Goal: Task Accomplishment & Management: Manage account settings

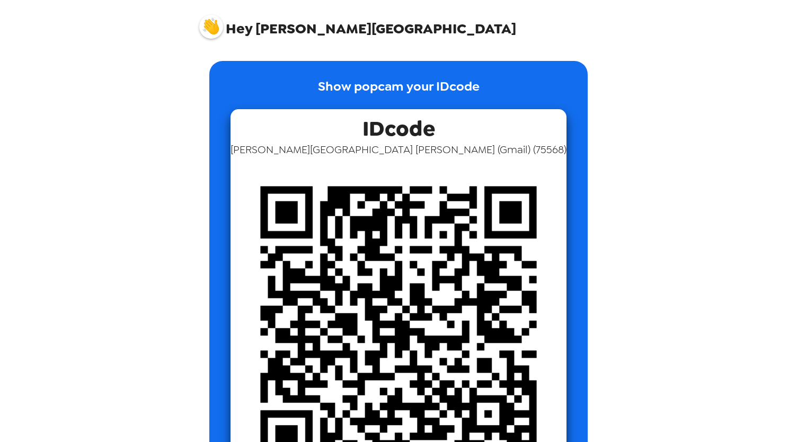
scroll to position [100, 0]
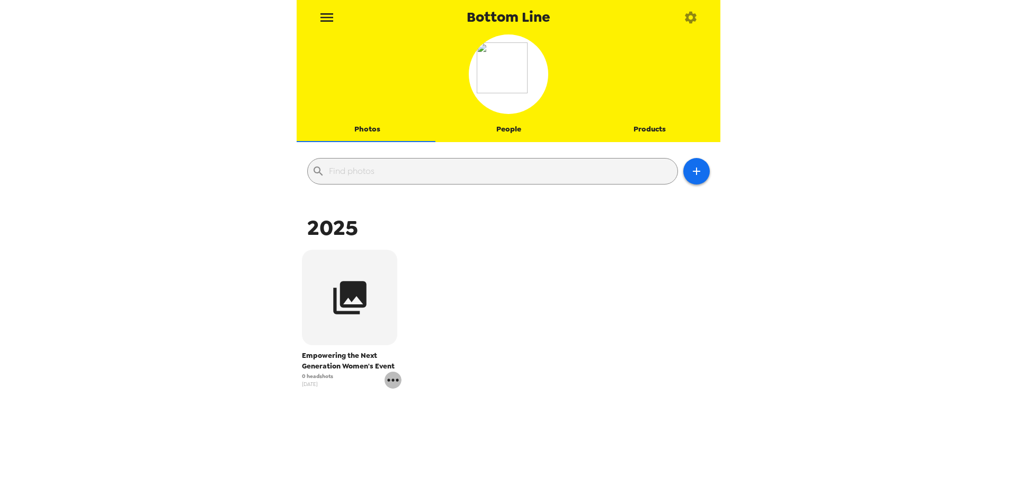
click at [392, 384] on icon "gallery menu" at bounding box center [393, 379] width 17 height 17
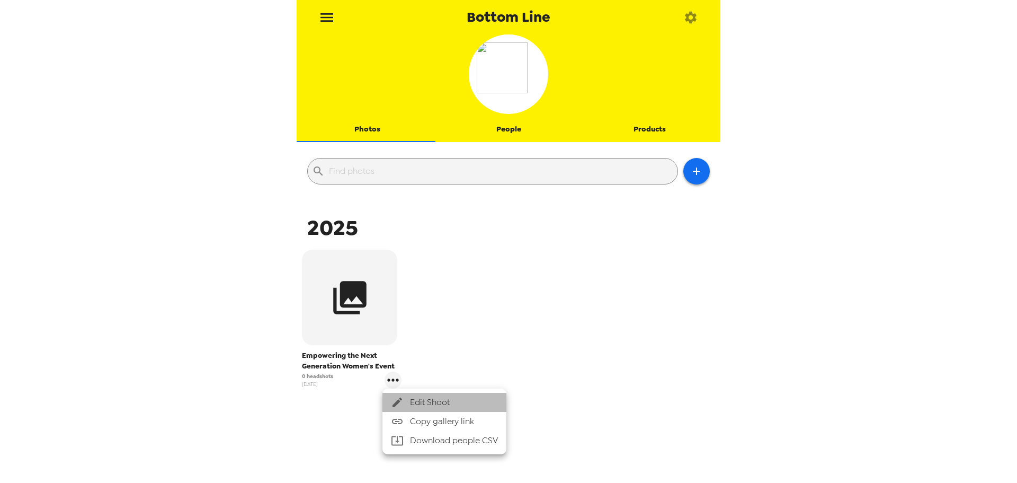
click at [422, 403] on span "Edit Shoot" at bounding box center [454, 402] width 88 height 13
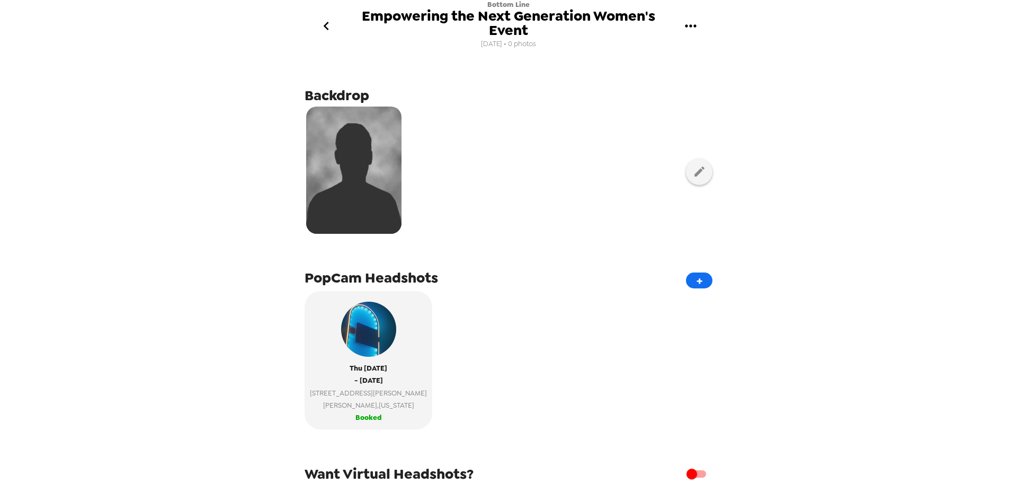
click at [696, 23] on icon "gallery menu" at bounding box center [690, 25] width 17 height 17
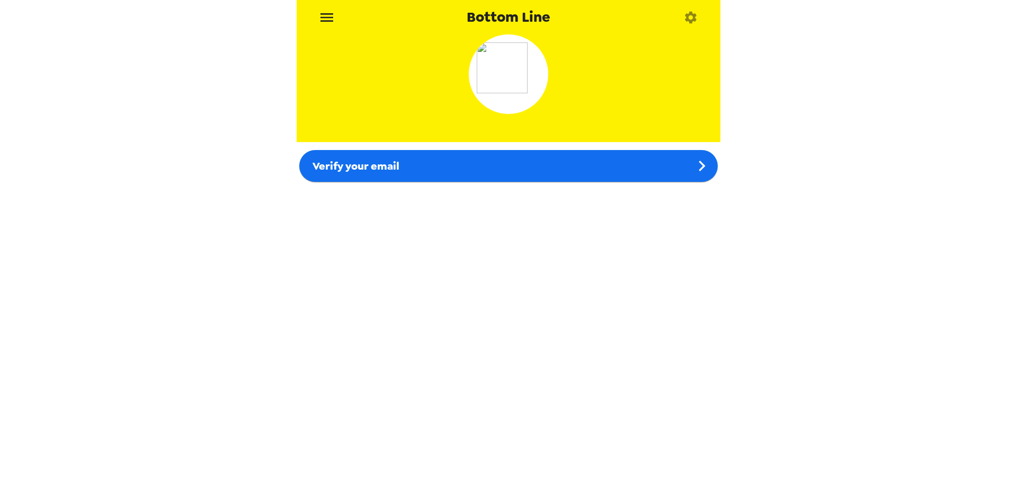
click at [515, 207] on div "Verify your email" at bounding box center [509, 253] width 424 height 438
click at [552, 203] on div "Verify your email" at bounding box center [509, 253] width 424 height 438
click at [541, 202] on div "Verify your email" at bounding box center [509, 253] width 424 height 438
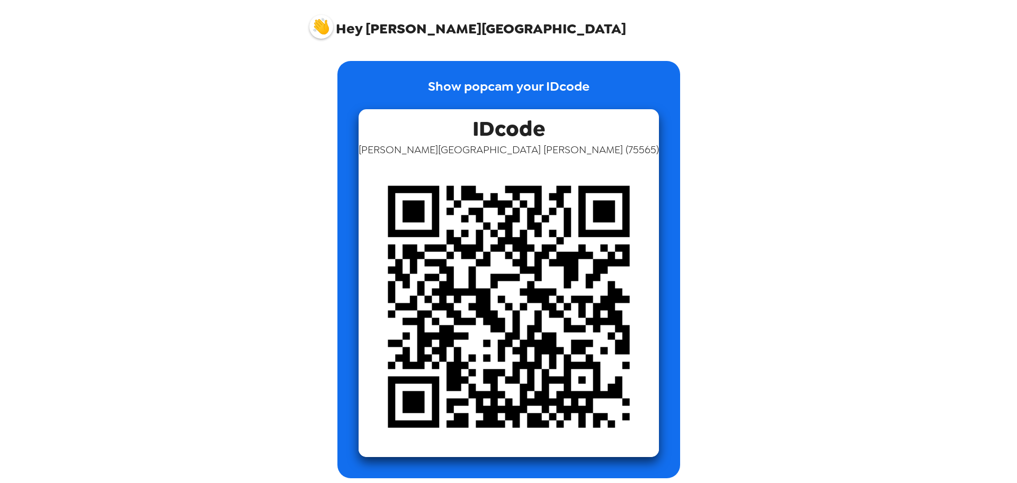
click at [718, 288] on div "Show popcam your IDcode IDcode Tram-Anh Nguyen ( 75565 )" at bounding box center [509, 261] width 424 height 433
click at [328, 30] on img at bounding box center [321, 27] width 24 height 24
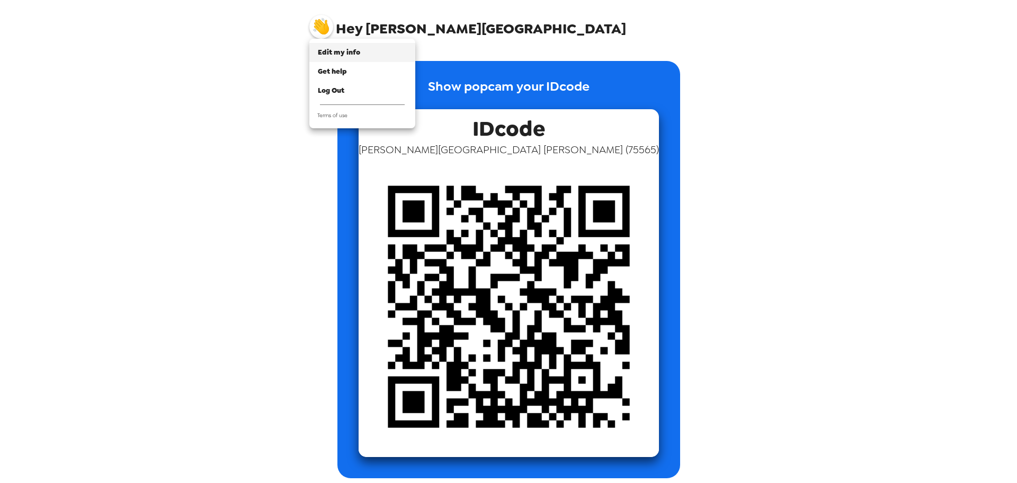
click at [333, 50] on span "Edit my info" at bounding box center [339, 52] width 42 height 9
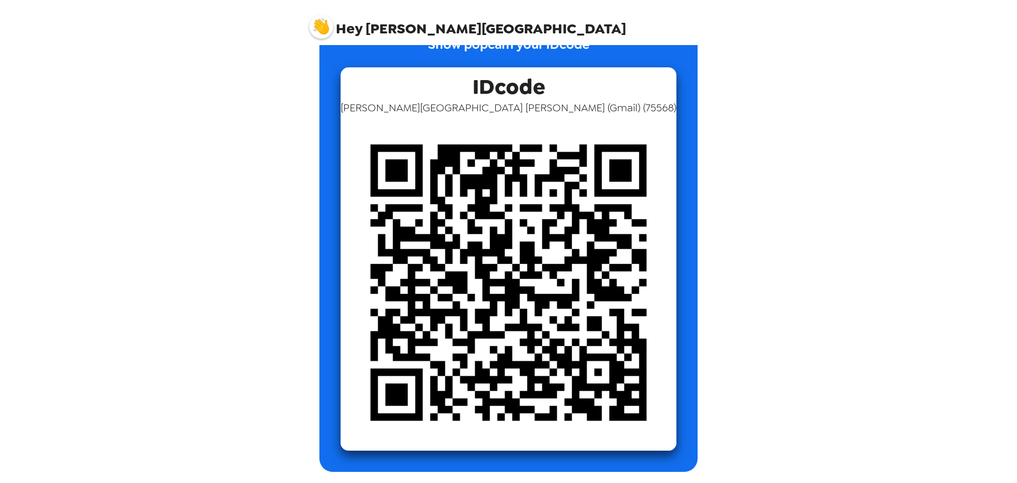
scroll to position [59, 0]
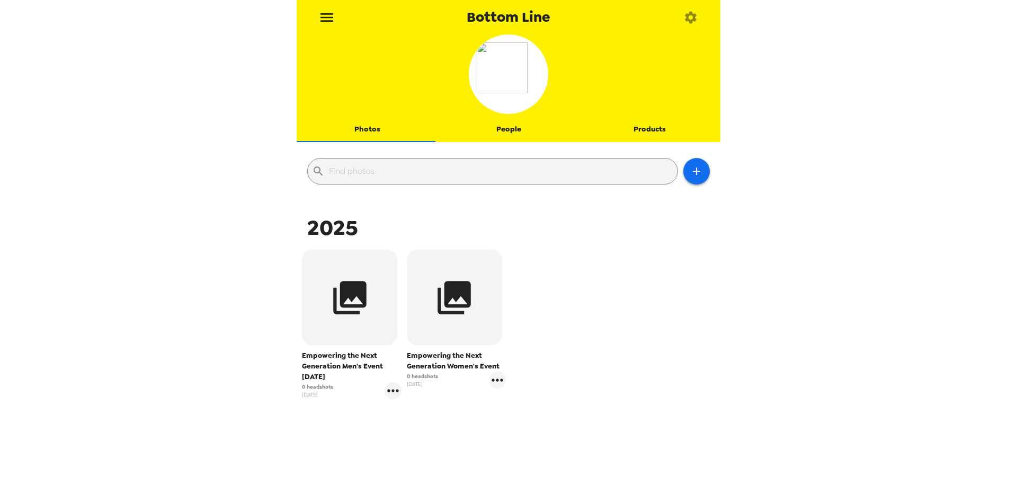
click at [688, 22] on icon "button" at bounding box center [690, 17] width 15 height 15
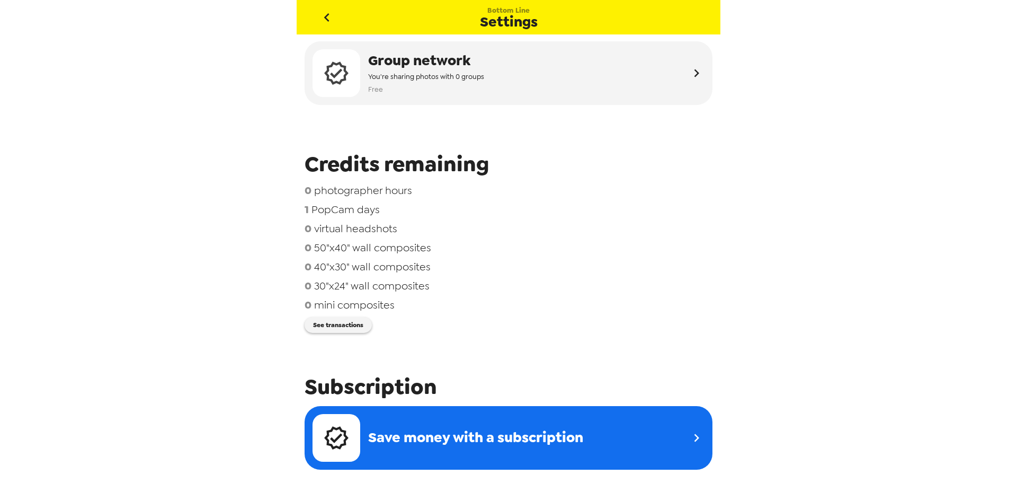
scroll to position [53, 0]
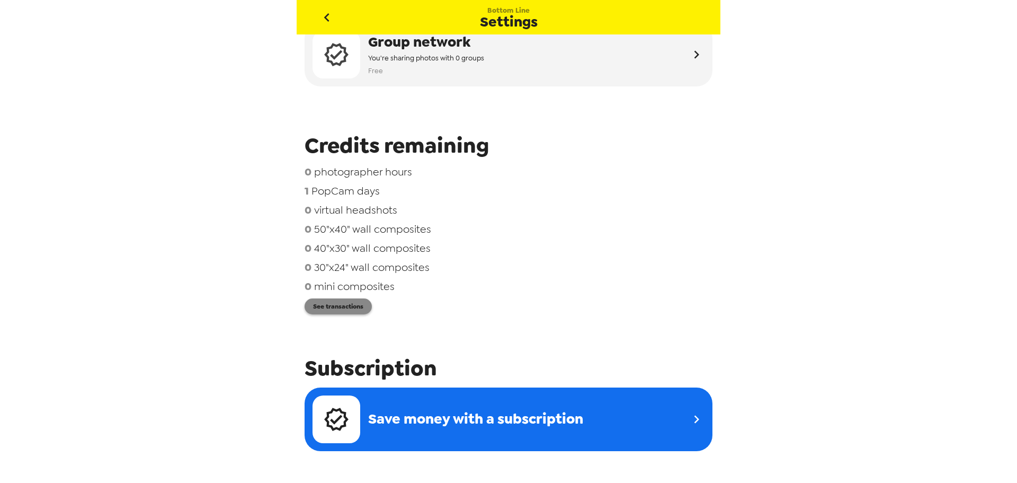
click at [350, 309] on button "See transactions" at bounding box center [338, 306] width 67 height 16
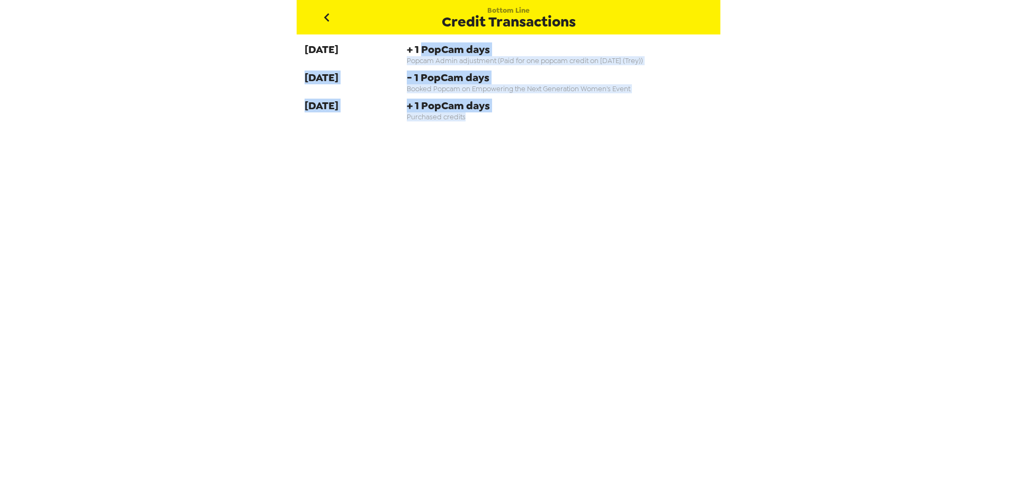
drag, startPoint x: 419, startPoint y: 51, endPoint x: 661, endPoint y: 126, distance: 253.7
click at [661, 126] on div "[DATE] + 1 PopCam days Popcam Admin adjustment (Paid for one popcam credit on […" at bounding box center [509, 84] width 424 height 100
click at [662, 125] on div "[DATE] + 1 PopCam days Popcam Admin adjustment (Paid for one popcam credit on […" at bounding box center [509, 84] width 424 height 100
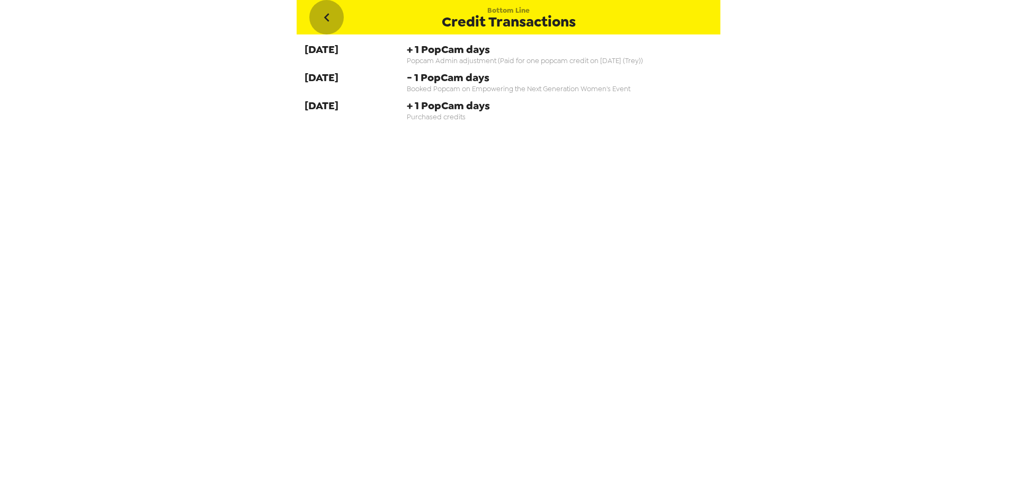
click at [333, 13] on icon "go back" at bounding box center [326, 17] width 17 height 17
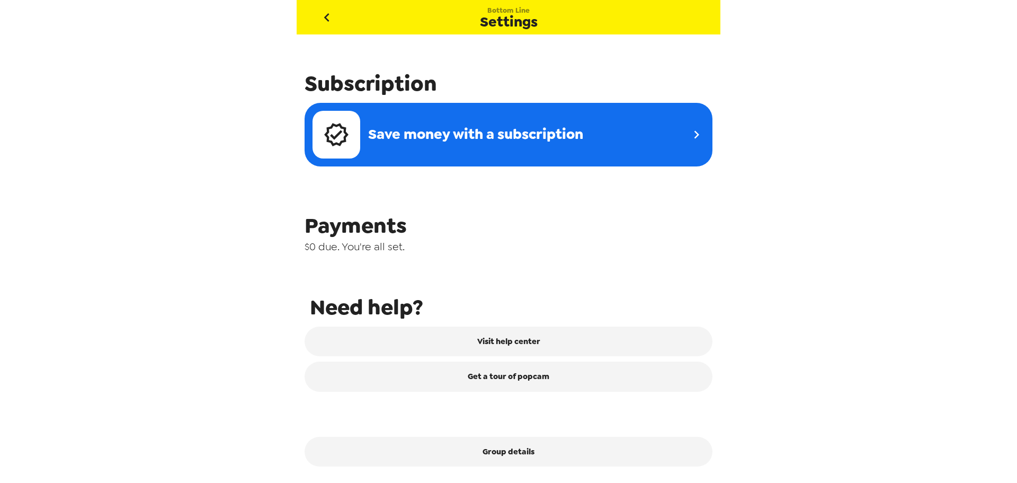
scroll to position [340, 0]
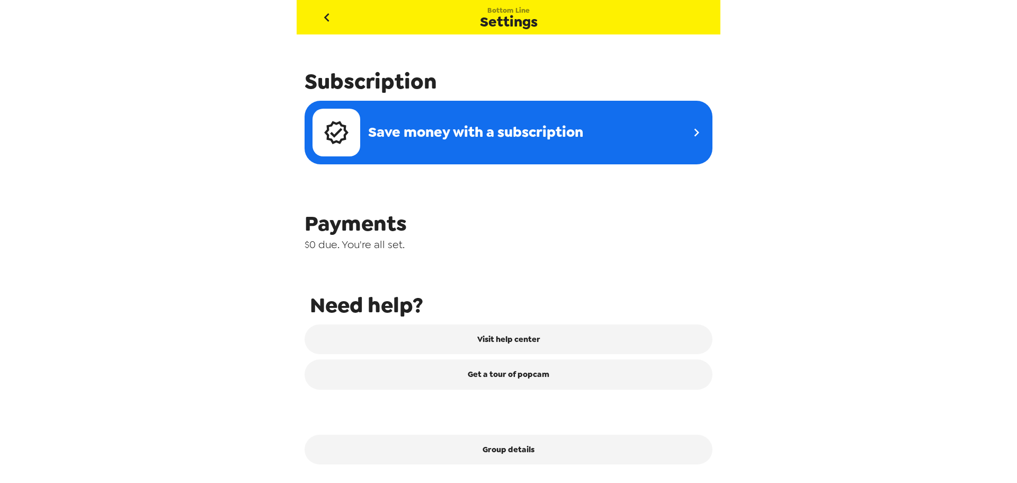
drag, startPoint x: 390, startPoint y: 235, endPoint x: 425, endPoint y: 269, distance: 49.1
click at [390, 235] on span "Payments" at bounding box center [509, 223] width 408 height 28
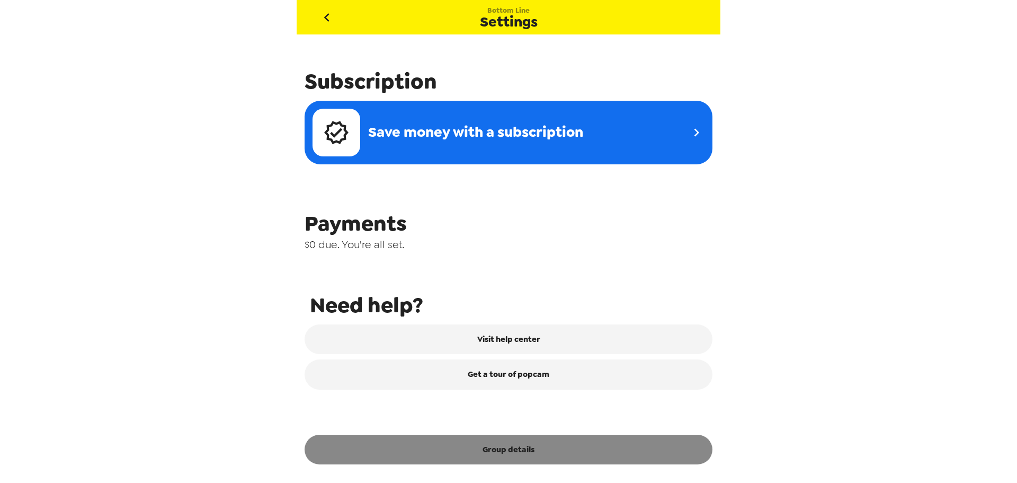
click at [514, 451] on button "Group details" at bounding box center [509, 449] width 408 height 30
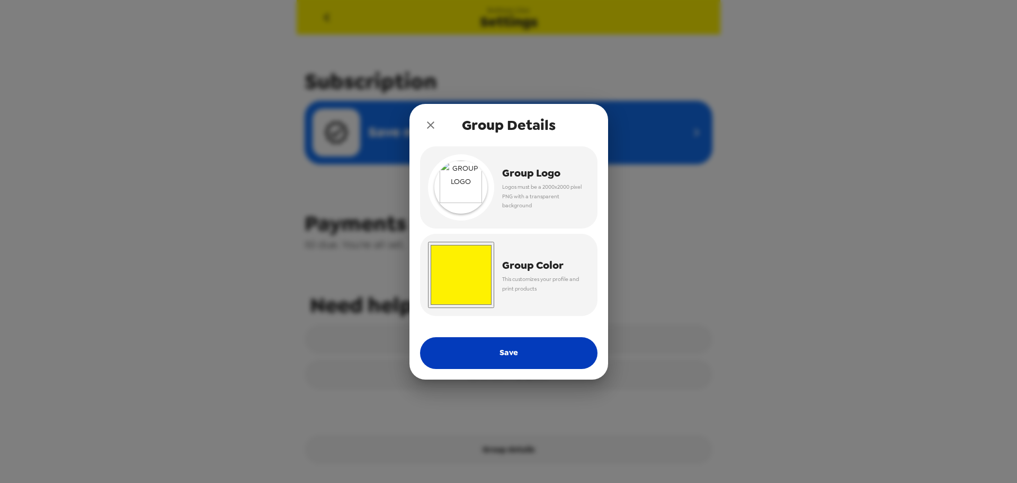
click at [522, 350] on button "Save" at bounding box center [508, 353] width 177 height 32
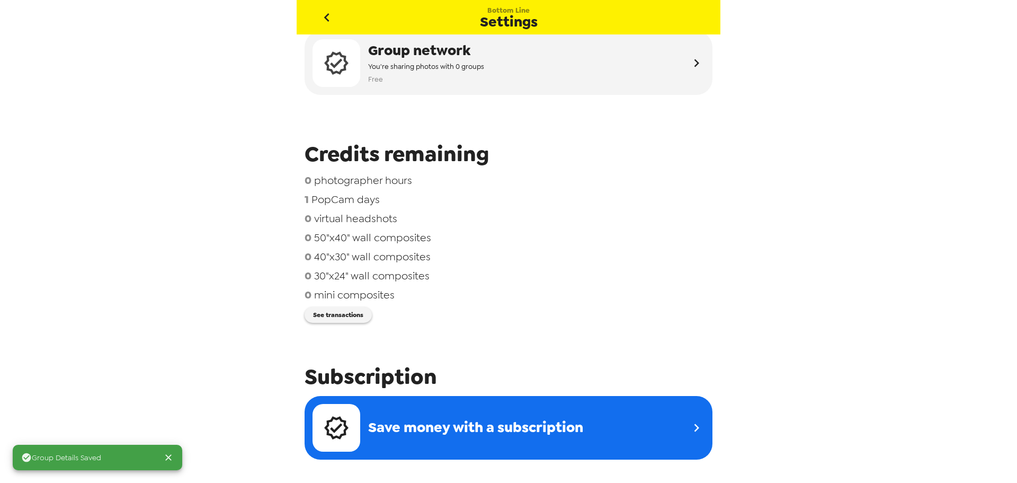
scroll to position [27, 0]
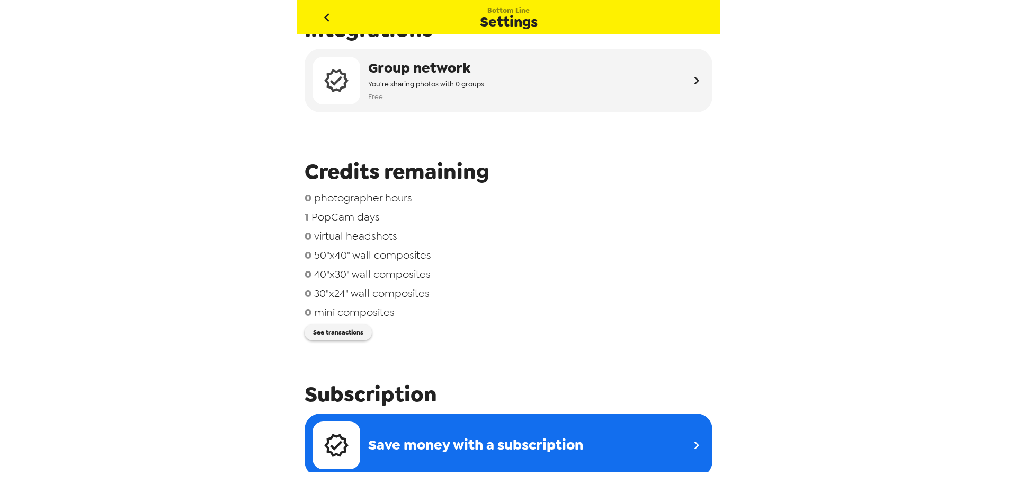
click at [328, 12] on icon "go back" at bounding box center [326, 17] width 17 height 17
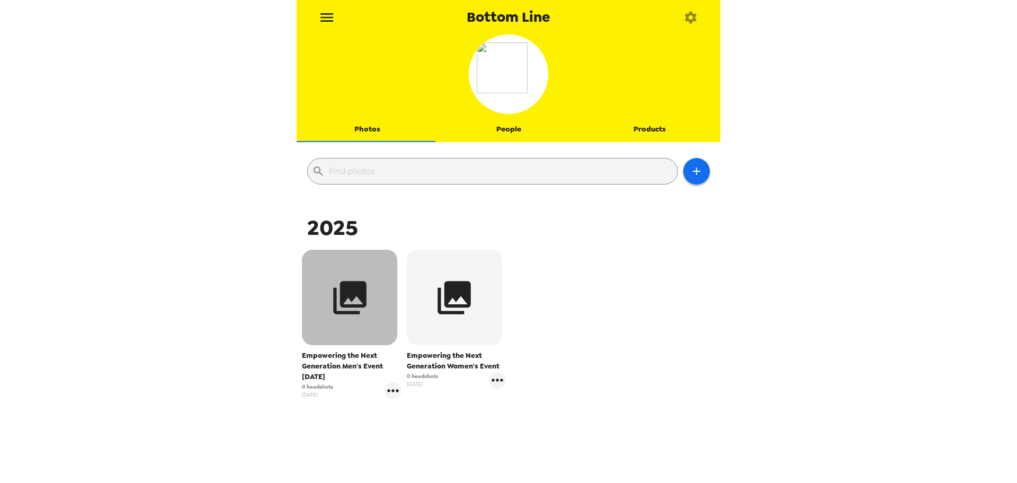
click at [350, 323] on button "button" at bounding box center [349, 297] width 95 height 95
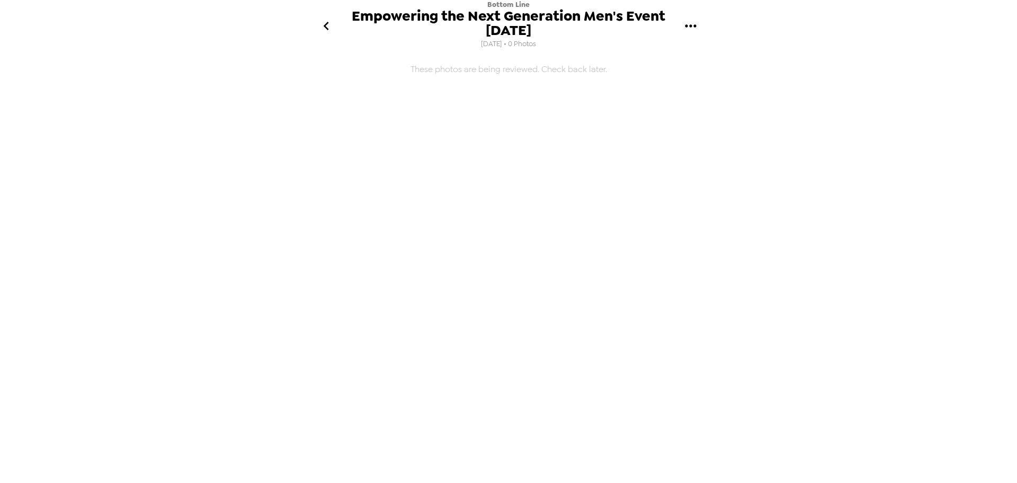
click at [330, 26] on icon "go back" at bounding box center [326, 25] width 17 height 17
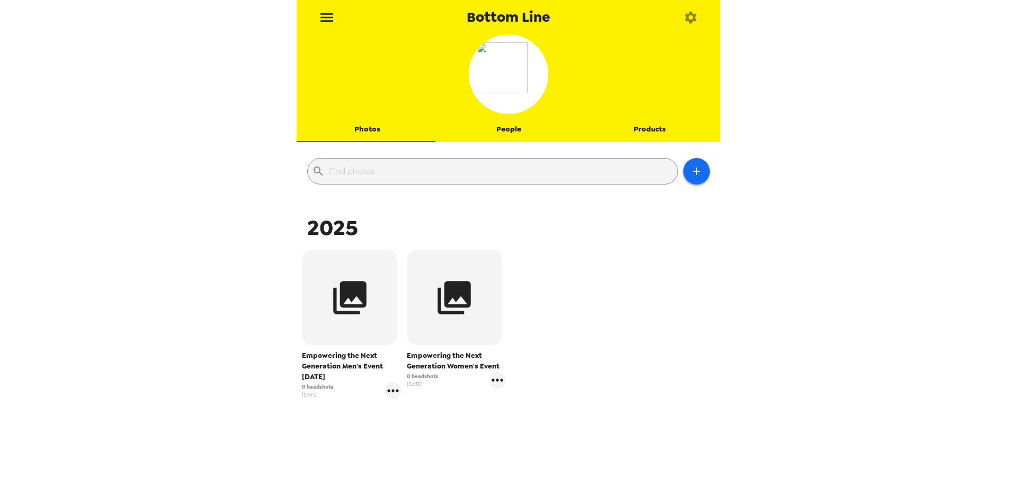
click at [473, 376] on div "0 headshots [DATE]" at bounding box center [457, 379] width 100 height 17
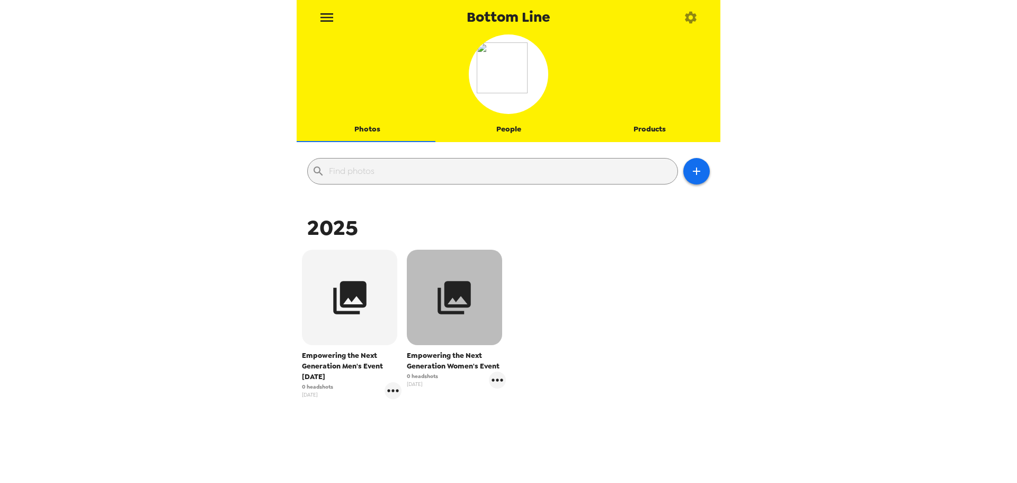
click at [464, 341] on button "button" at bounding box center [454, 297] width 95 height 95
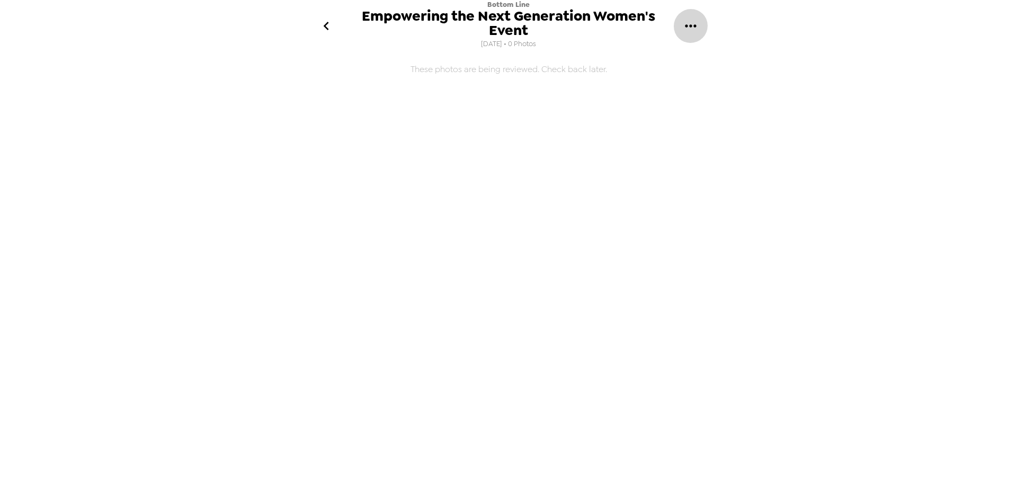
click at [689, 21] on icon "gallery menu" at bounding box center [690, 25] width 17 height 17
click at [735, 58] on span "Edit Shoot" at bounding box center [745, 56] width 88 height 13
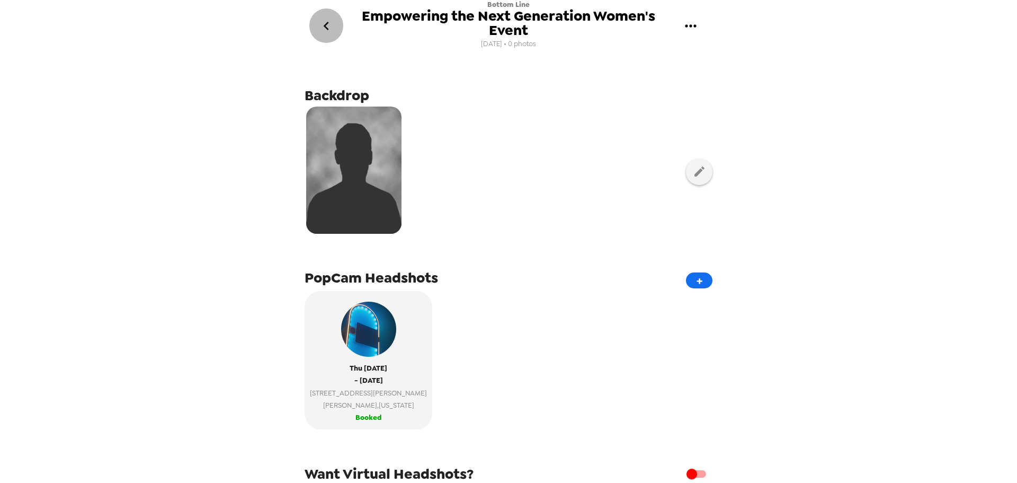
click at [328, 19] on icon "go back" at bounding box center [326, 25] width 17 height 17
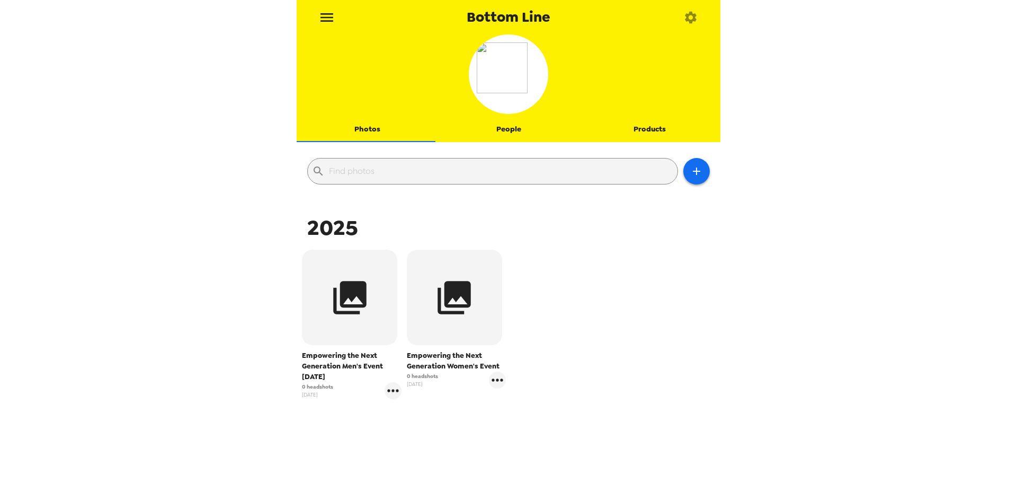
click at [334, 357] on span "Empowering the Next Generation Men's Event [DATE]" at bounding box center [352, 366] width 100 height 32
click at [350, 287] on icon "button" at bounding box center [349, 297] width 33 height 33
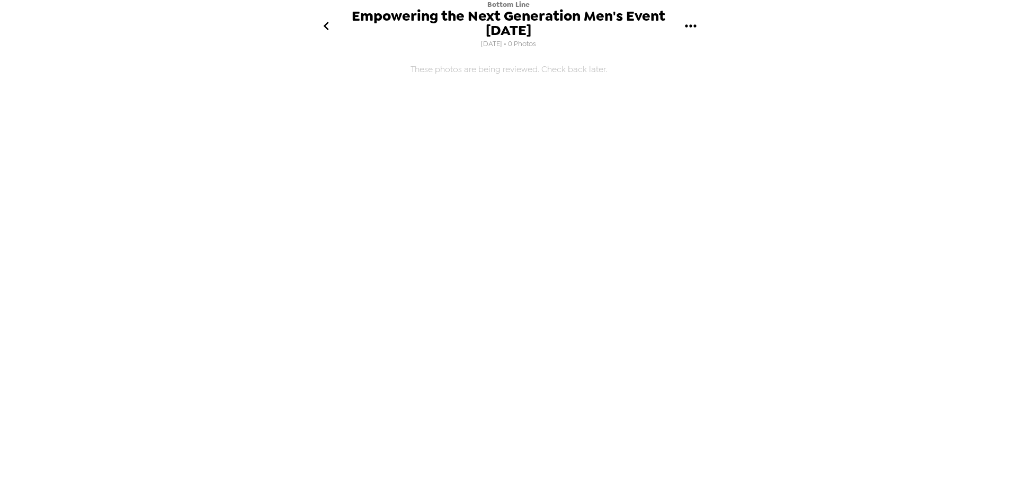
click at [685, 24] on icon "gallery menu" at bounding box center [690, 25] width 17 height 17
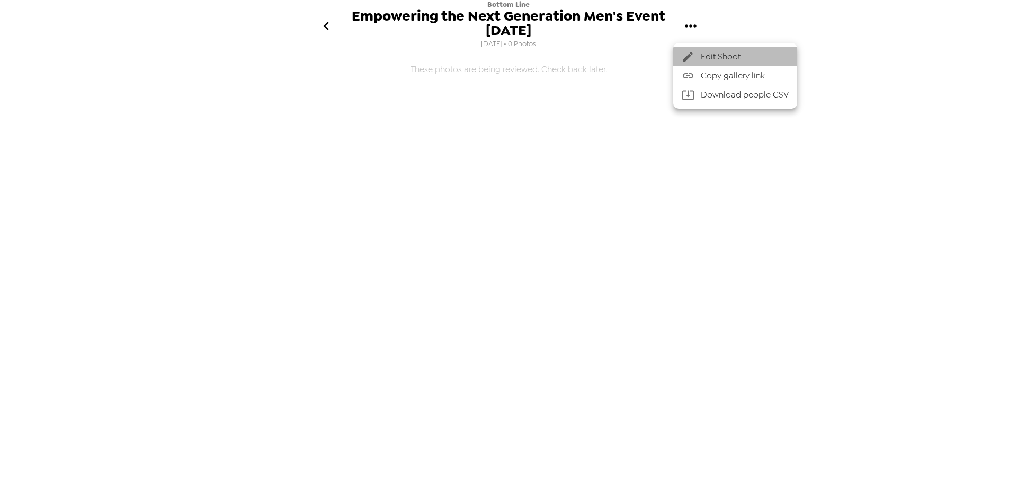
click at [692, 54] on icon at bounding box center [688, 57] width 10 height 10
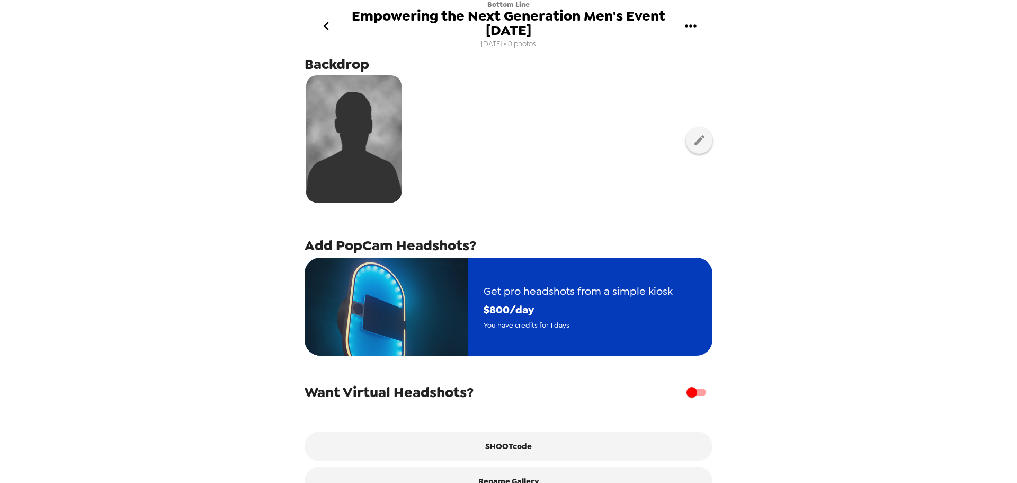
scroll to position [59, 0]
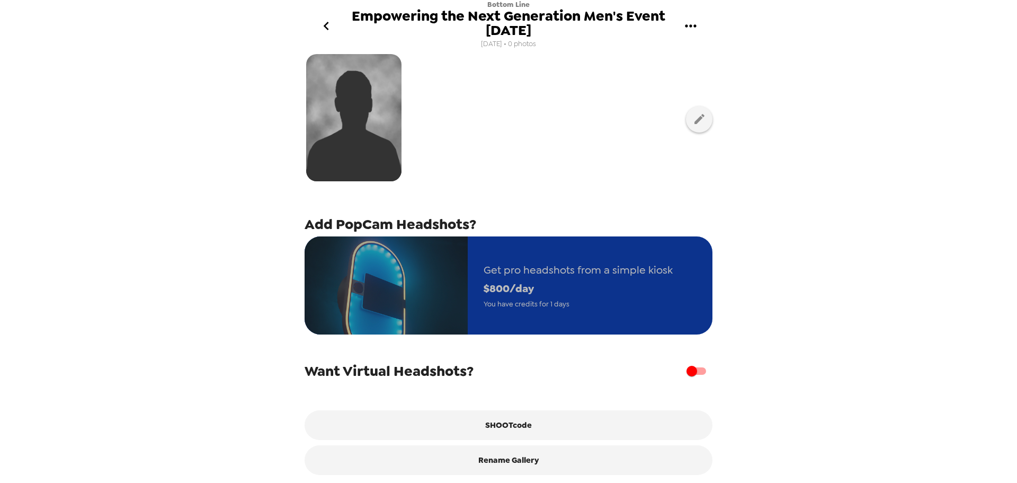
click at [564, 286] on span "$ 800 /day" at bounding box center [578, 288] width 189 height 19
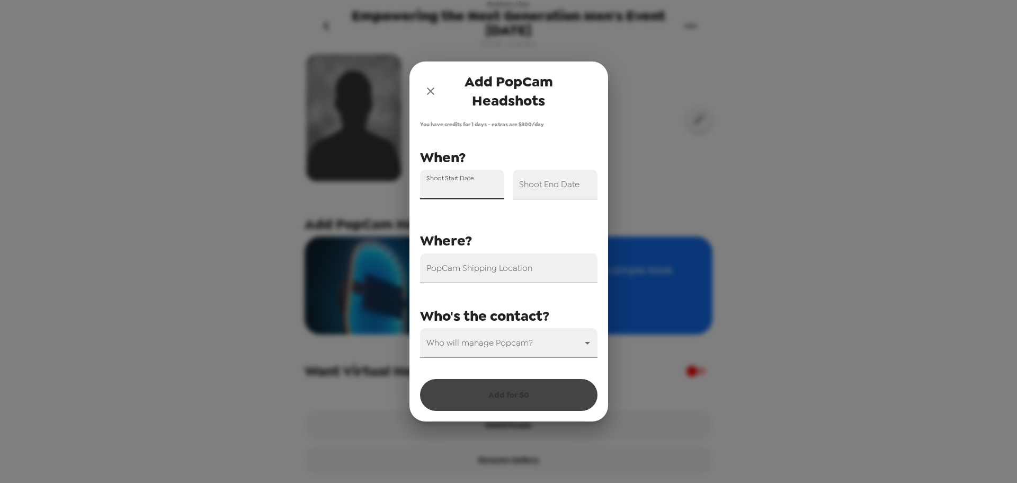
click at [479, 187] on input "Shoot Start Date" at bounding box center [462, 185] width 85 height 30
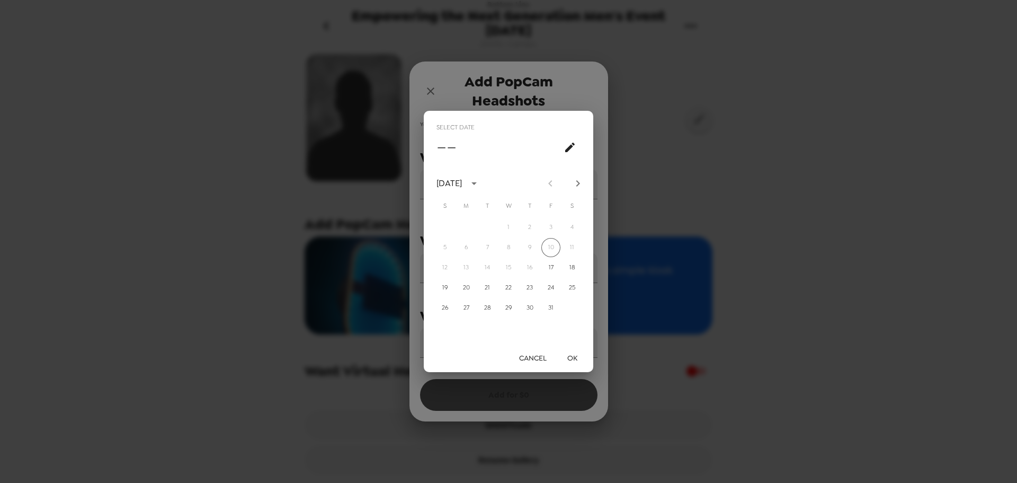
click at [574, 183] on icon "Next month" at bounding box center [578, 183] width 13 height 13
click at [531, 245] on button "6" at bounding box center [529, 247] width 19 height 19
type input "[DATE]"
click at [565, 362] on button "OK" at bounding box center [572, 358] width 34 height 20
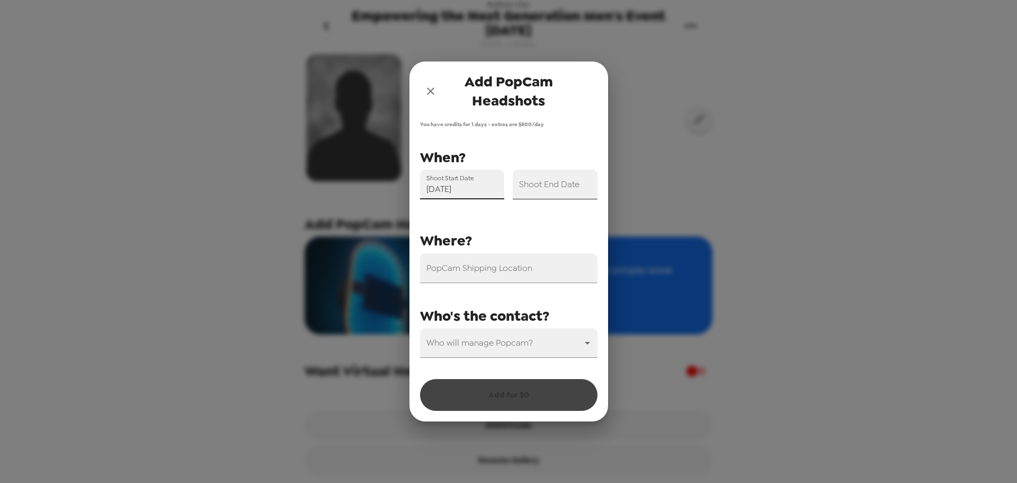
click at [568, 199] on input "Shoot End Date" at bounding box center [555, 185] width 85 height 30
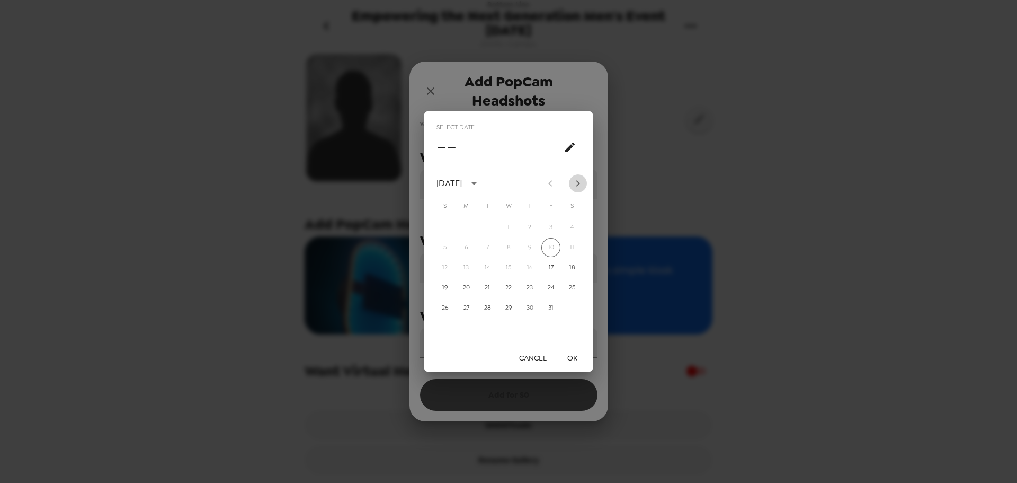
click at [578, 184] on icon "Next month" at bounding box center [578, 183] width 13 height 13
click at [532, 244] on button "6" at bounding box center [529, 247] width 19 height 19
type input "[DATE]"
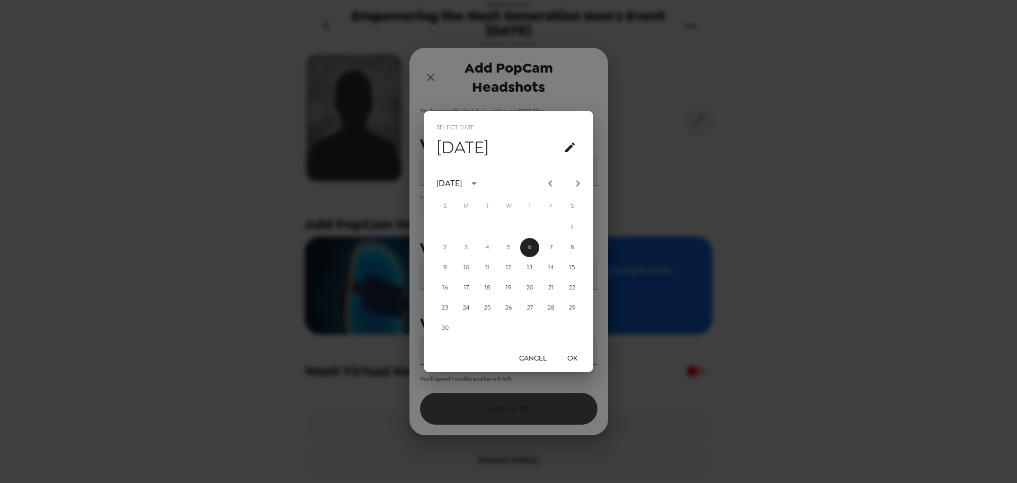
click at [560, 355] on button "OK" at bounding box center [572, 358] width 34 height 20
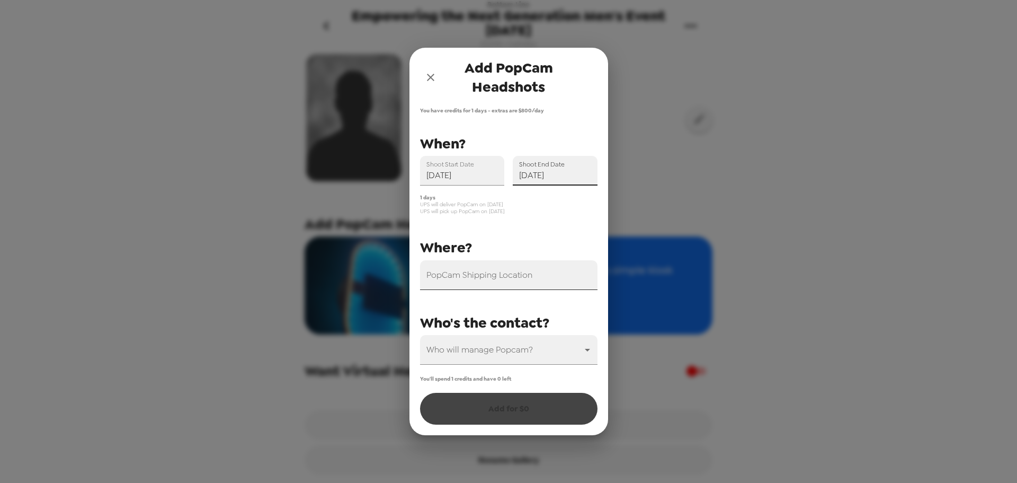
click at [529, 281] on input "PopCam Shipping Location" at bounding box center [508, 275] width 177 height 30
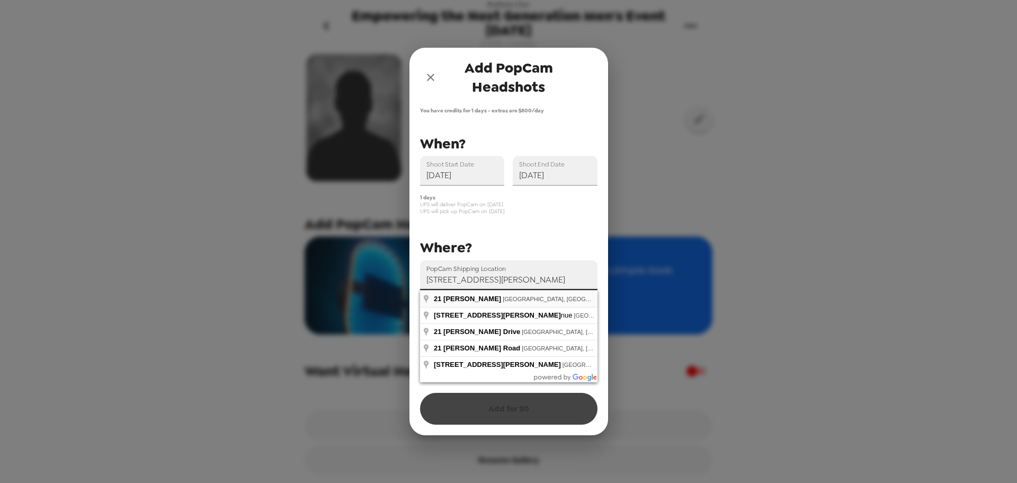
type input "[STREET_ADDRESS][PERSON_NAME]"
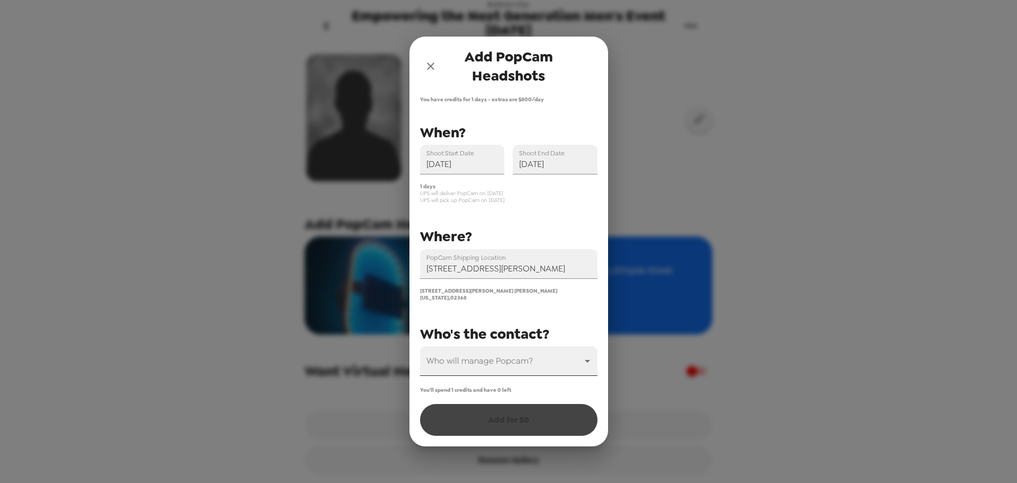
click at [514, 354] on body "Bottom Line Empowering the Next Generation Men's Event [DATE] [DATE] • 0 photos…" at bounding box center [508, 241] width 1017 height 483
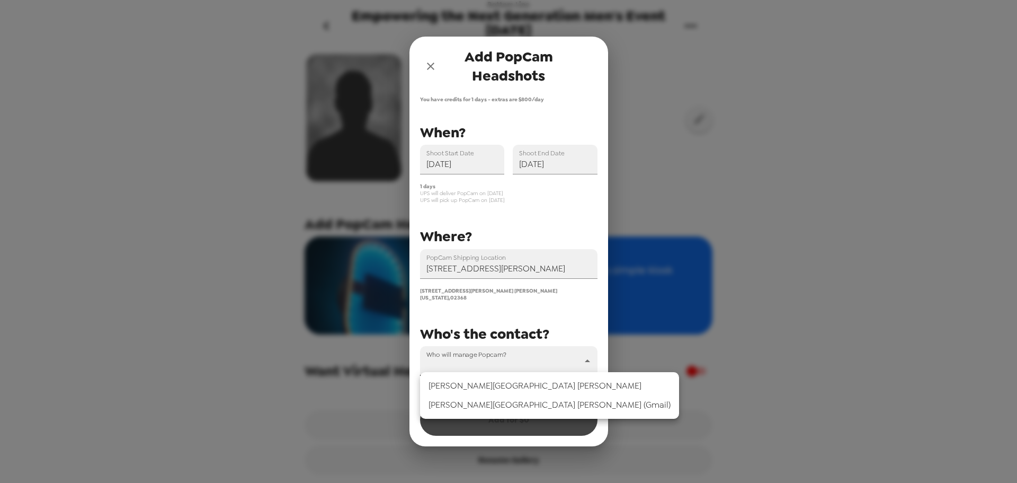
click at [506, 407] on li "[PERSON_NAME] (Gmail)" at bounding box center [549, 404] width 259 height 19
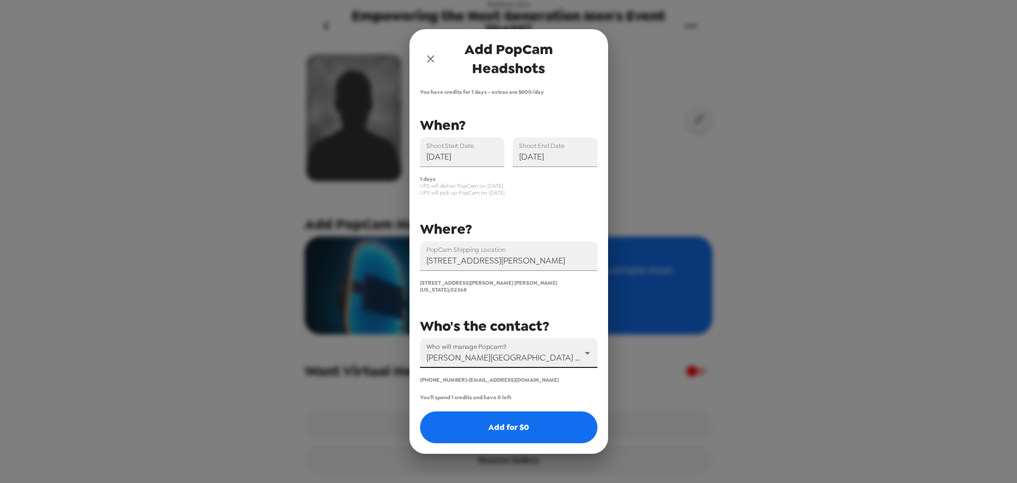
click at [543, 353] on body "Bottom Line Empowering the Next Generation Men's Event [DATE] [DATE] • 0 photos…" at bounding box center [508, 241] width 1017 height 483
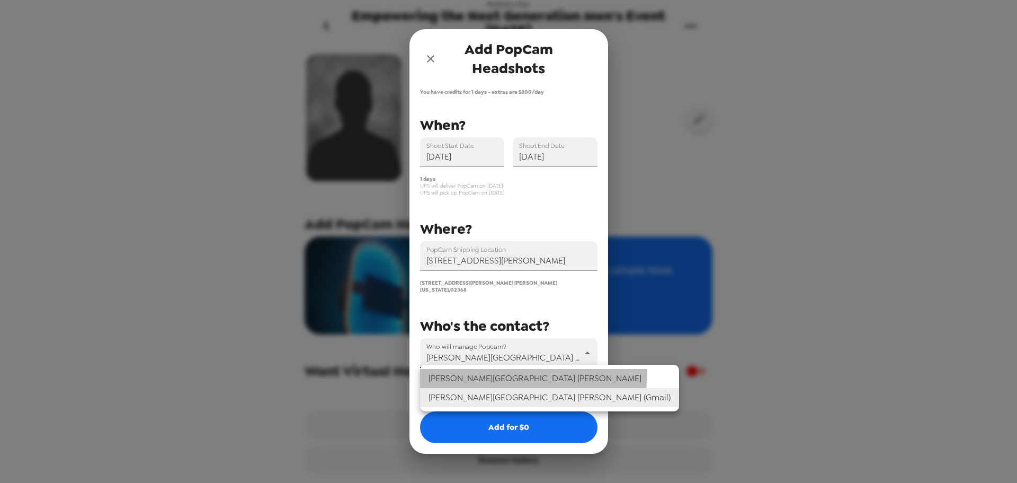
click at [533, 373] on li "Tram-[PERSON_NAME]" at bounding box center [549, 378] width 259 height 19
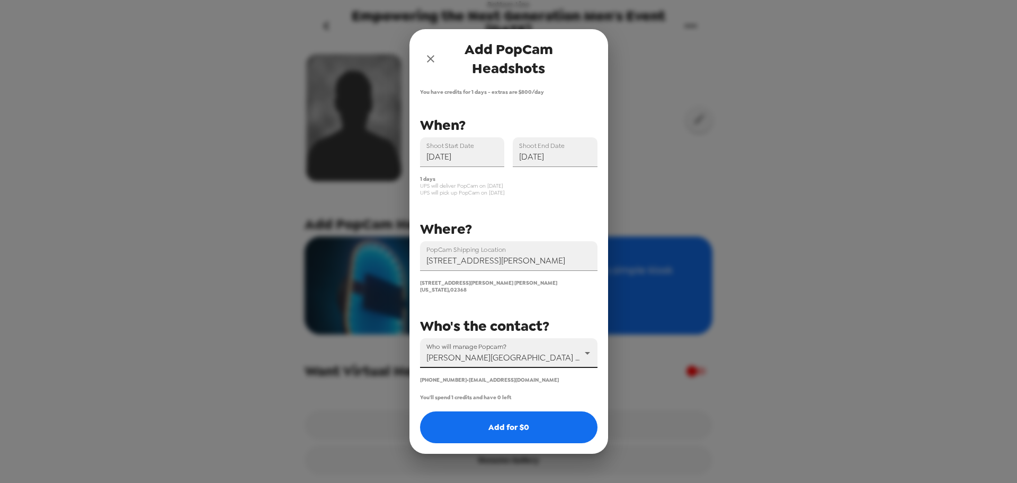
click at [538, 346] on body "Bottom Line Empowering the Next Generation Men's Event [DATE] [DATE] • 0 photos…" at bounding box center [508, 241] width 1017 height 483
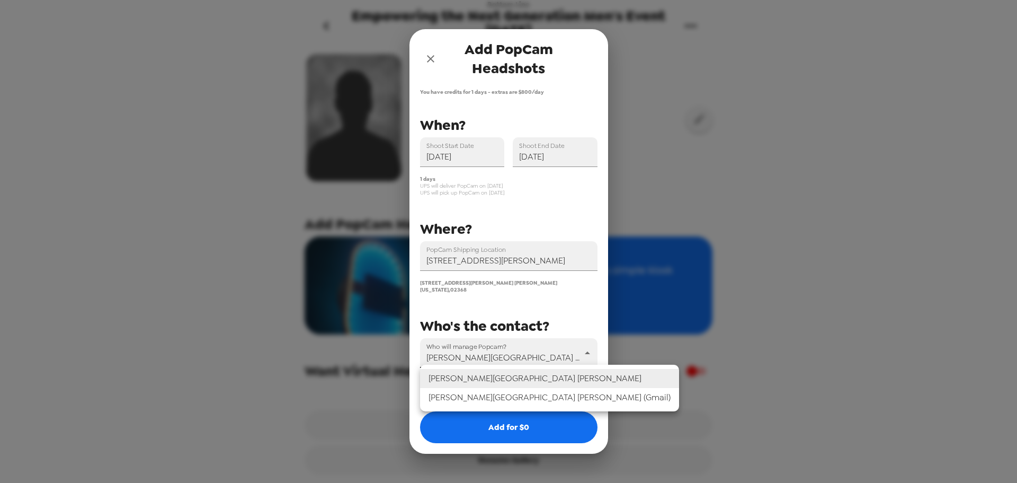
click at [526, 398] on li "[PERSON_NAME] (Gmail)" at bounding box center [549, 397] width 259 height 19
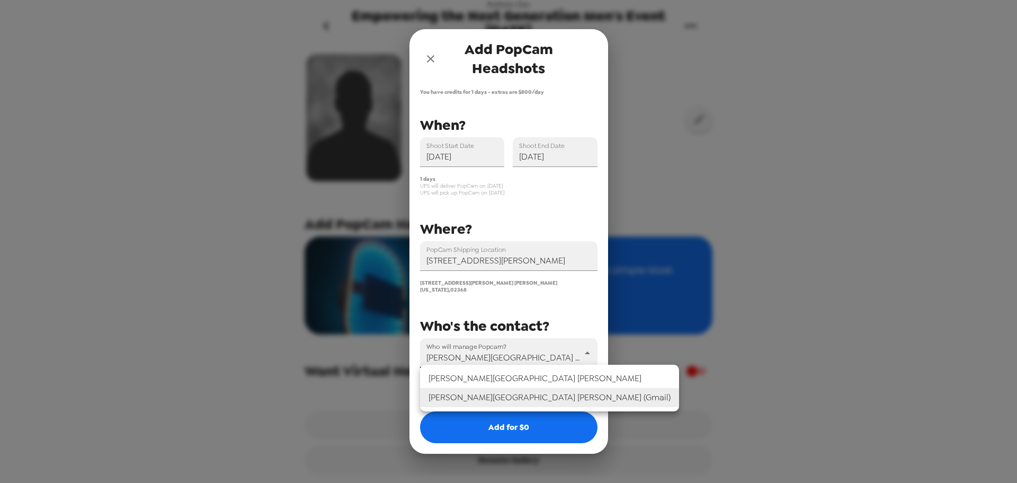
click at [531, 344] on body "Bottom Line Empowering the Next Generation Men's Event [DATE] [DATE] • 0 photos…" at bounding box center [508, 241] width 1017 height 483
click at [528, 376] on li "Tram-[PERSON_NAME]" at bounding box center [549, 378] width 259 height 19
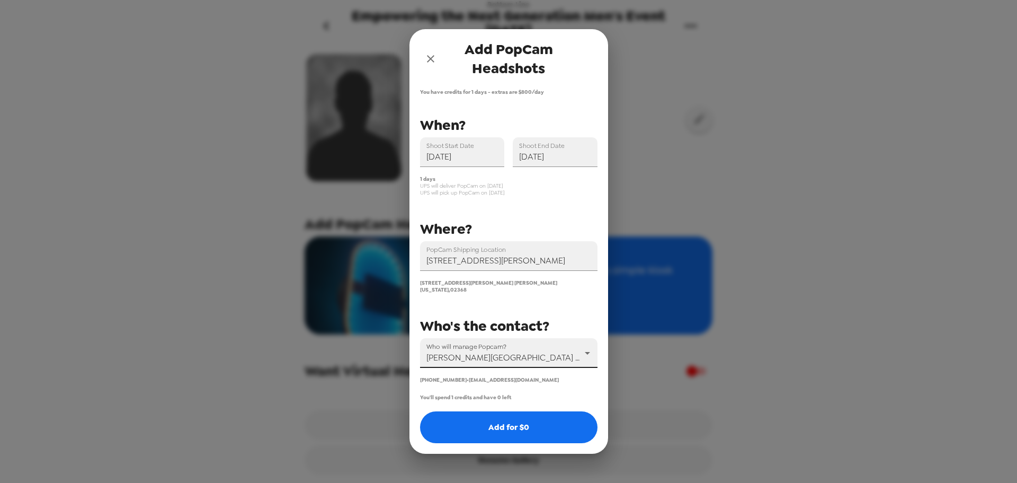
click at [544, 347] on body "Bottom Line Empowering the Next Generation Men's Event [DATE] [DATE] • 0 photos…" at bounding box center [508, 241] width 1017 height 483
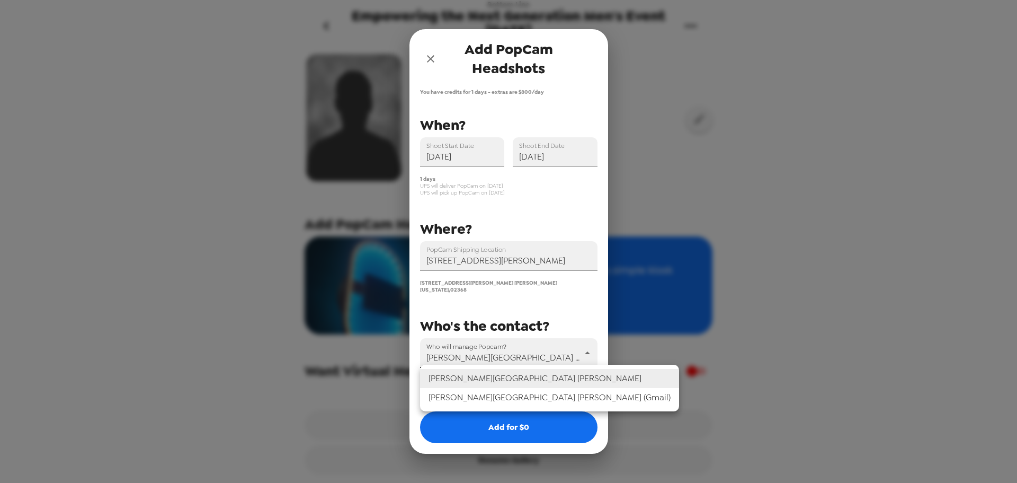
click at [535, 395] on li "[PERSON_NAME] (Gmail)" at bounding box center [549, 397] width 259 height 19
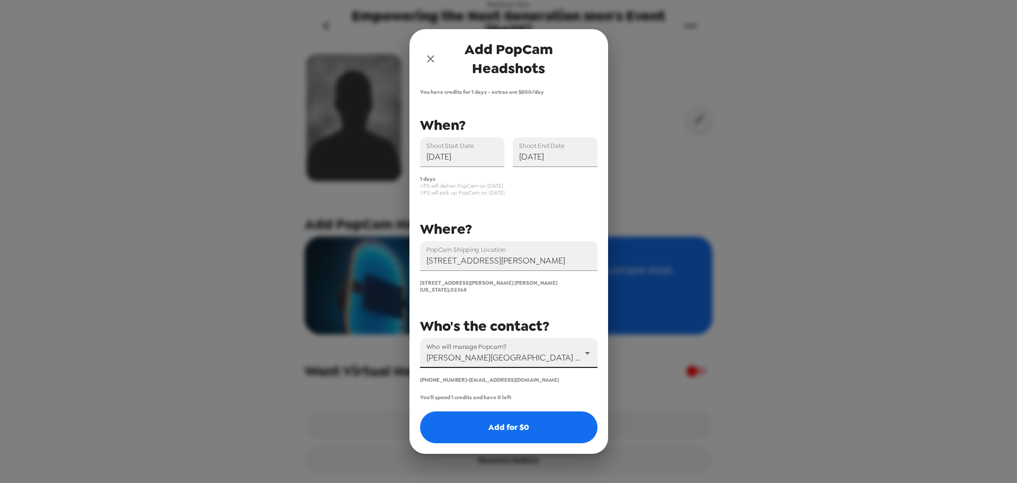
click at [541, 344] on body "Bottom Line Empowering the Next Generation Men's Event [DATE] [DATE] • 0 photos…" at bounding box center [508, 241] width 1017 height 483
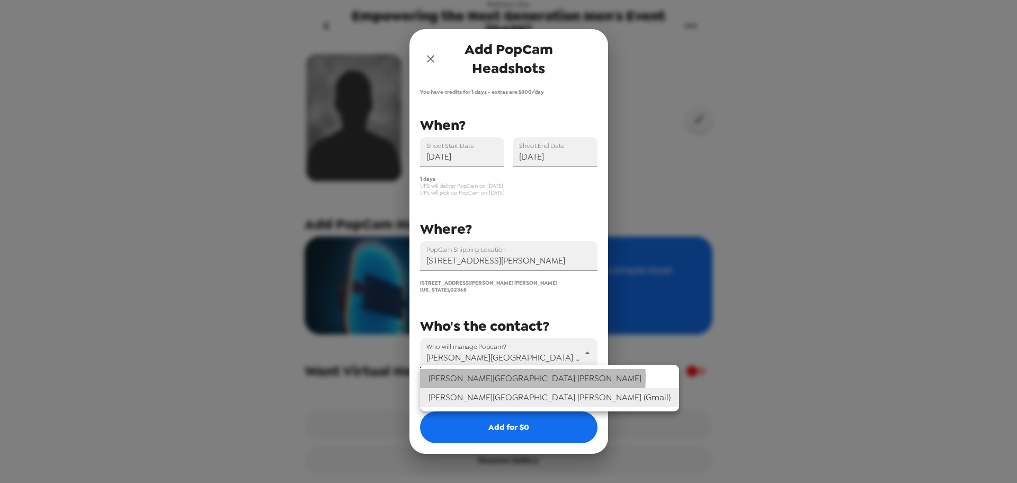
click at [532, 377] on li "Tram-[PERSON_NAME]" at bounding box center [549, 378] width 259 height 19
type input "75564"
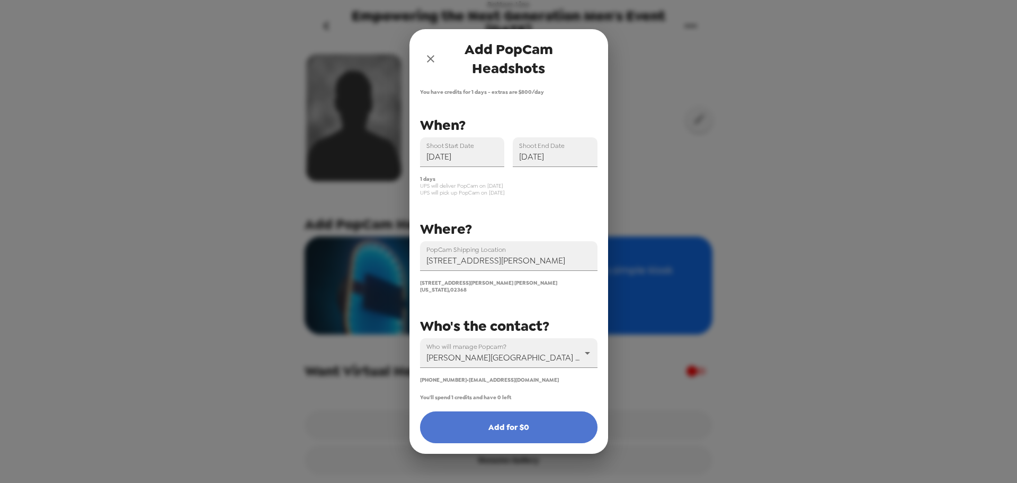
click at [552, 430] on button "Add for $ 0" at bounding box center [508, 427] width 177 height 32
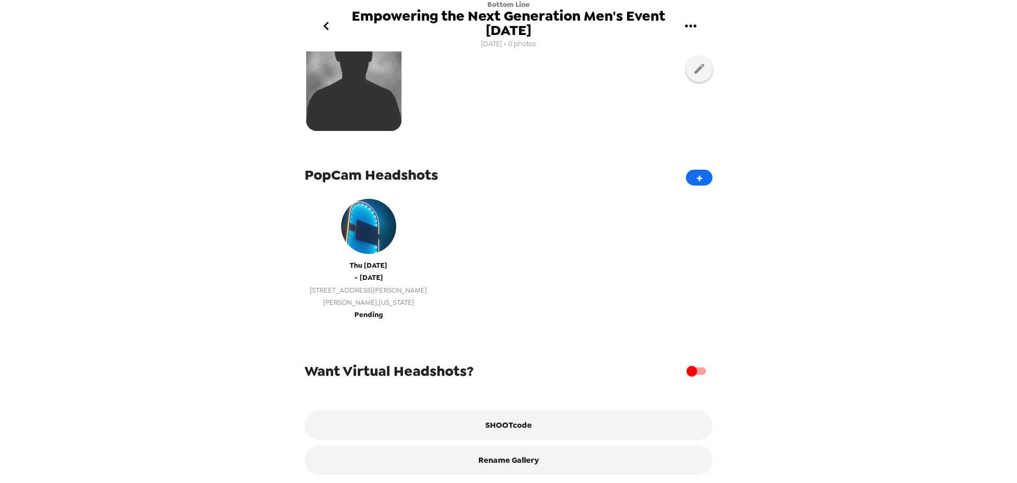
scroll to position [106, 0]
click at [354, 241] on img "button" at bounding box center [368, 226] width 55 height 55
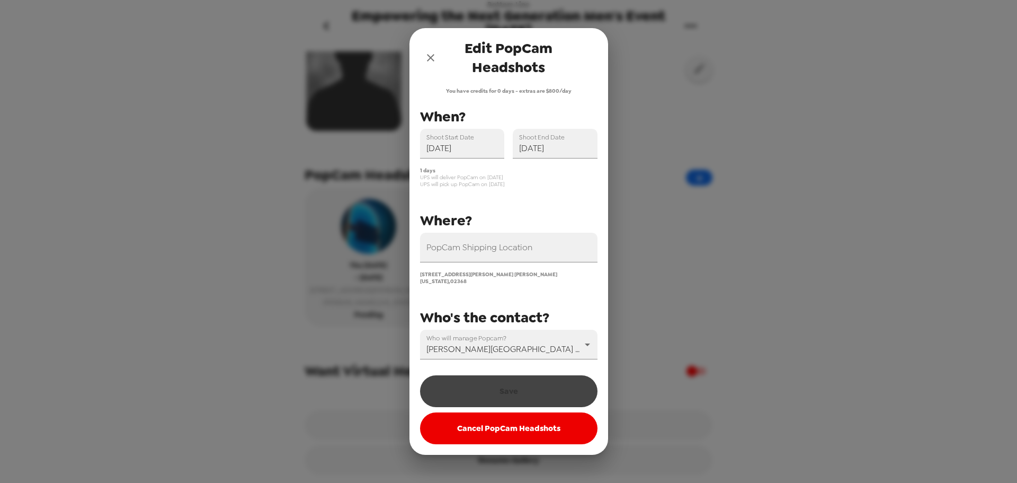
scroll to position [111, 0]
click at [428, 57] on icon "close" at bounding box center [430, 57] width 13 height 13
